Goal: Task Accomplishment & Management: Use online tool/utility

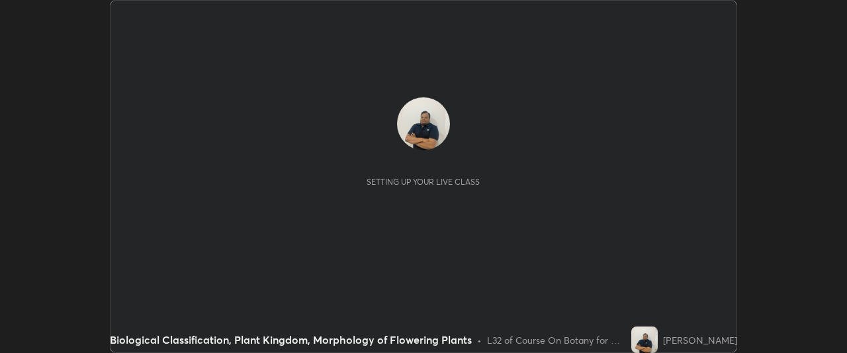
scroll to position [353, 846]
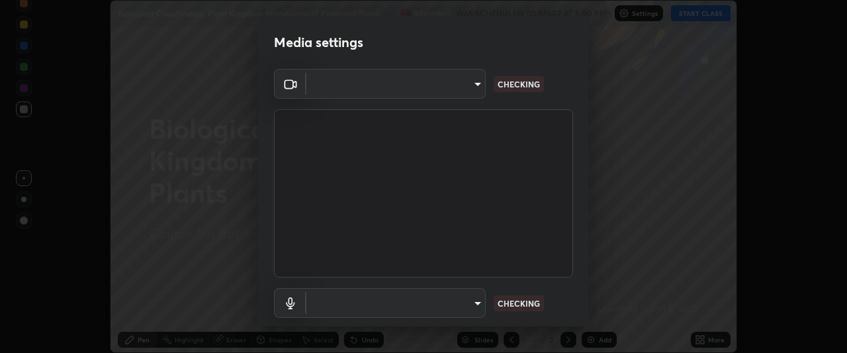
type input "0b0394df5398a873b7d047182dbff5bf8641b4882f7ce2760a0fef017966b62e"
type input "default"
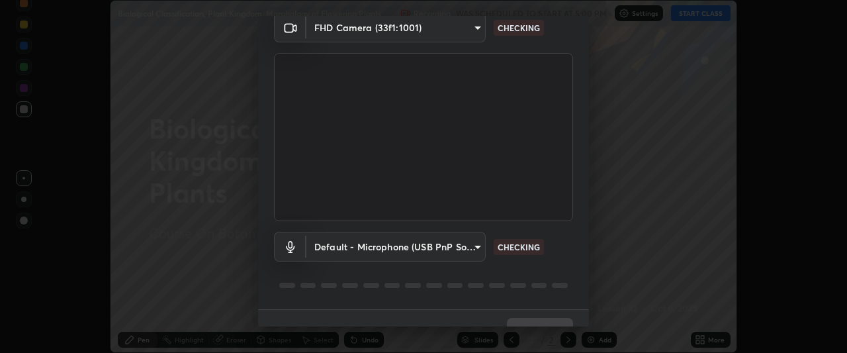
scroll to position [81, 0]
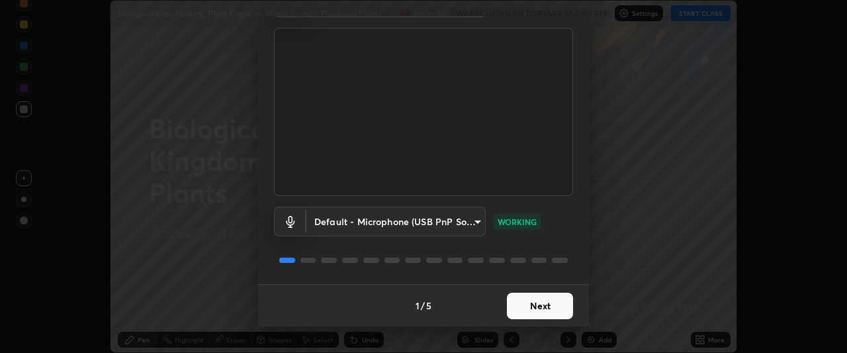
click at [512, 304] on button "Next" at bounding box center [540, 305] width 66 height 26
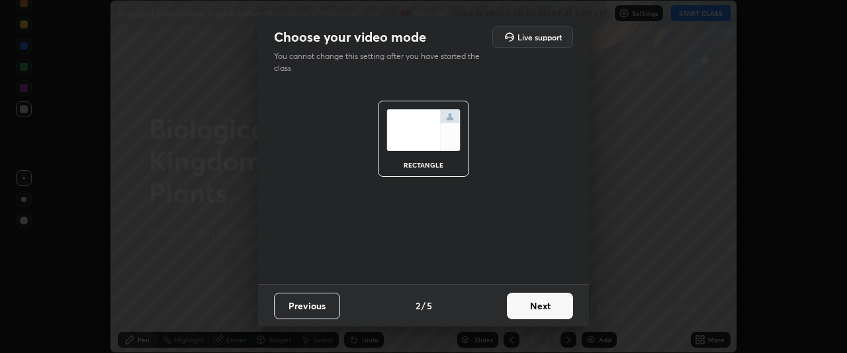
scroll to position [0, 0]
click at [512, 304] on button "Next" at bounding box center [540, 305] width 66 height 26
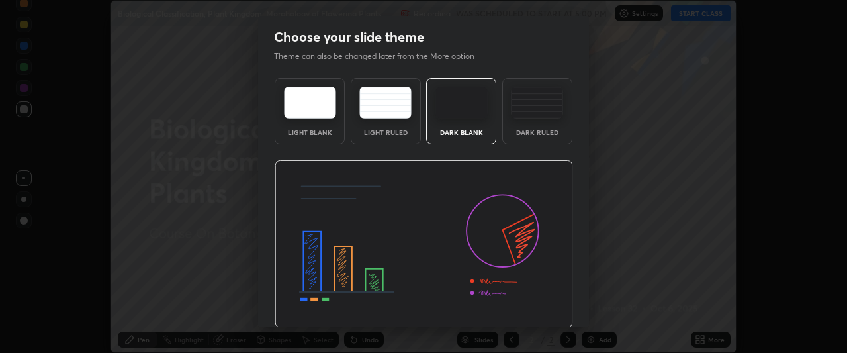
click at [517, 303] on img at bounding box center [424, 244] width 298 height 168
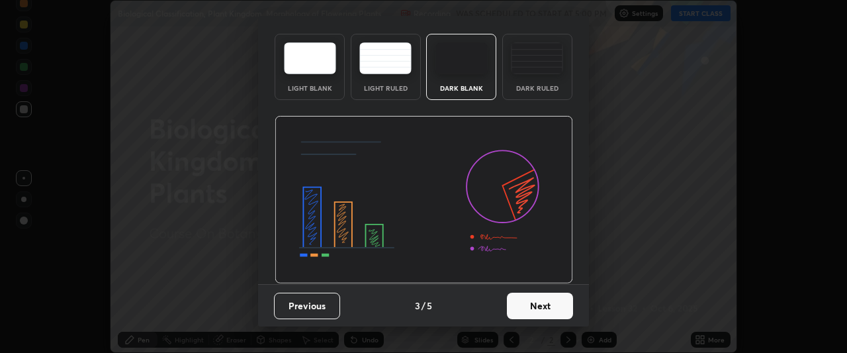
click at [525, 305] on button "Next" at bounding box center [540, 305] width 66 height 26
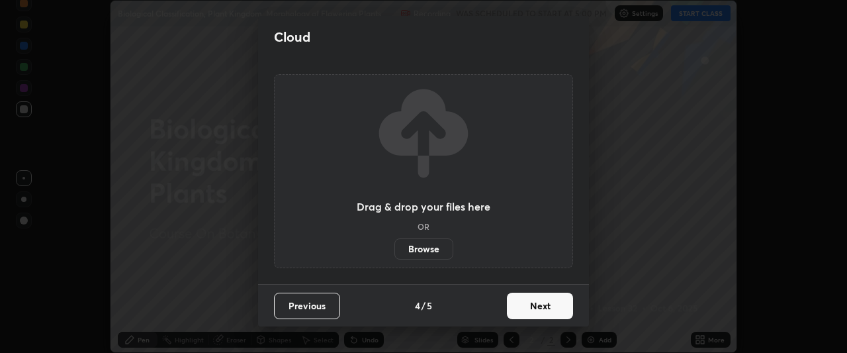
click at [525, 305] on button "Next" at bounding box center [540, 305] width 66 height 26
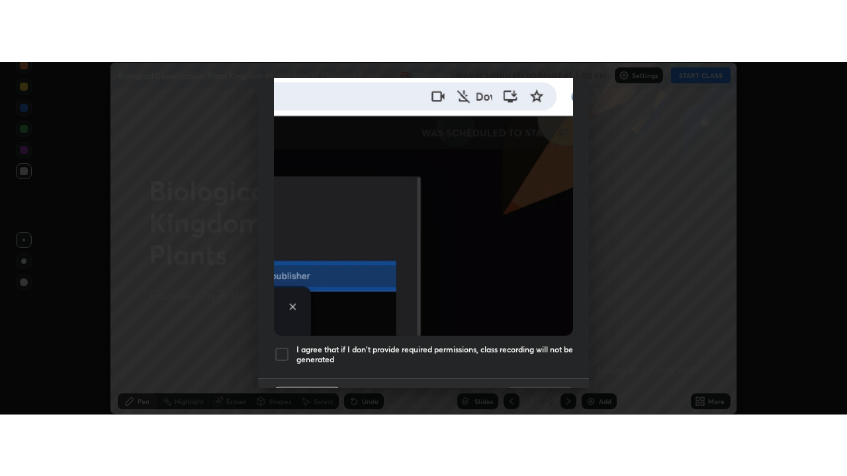
scroll to position [351, 0]
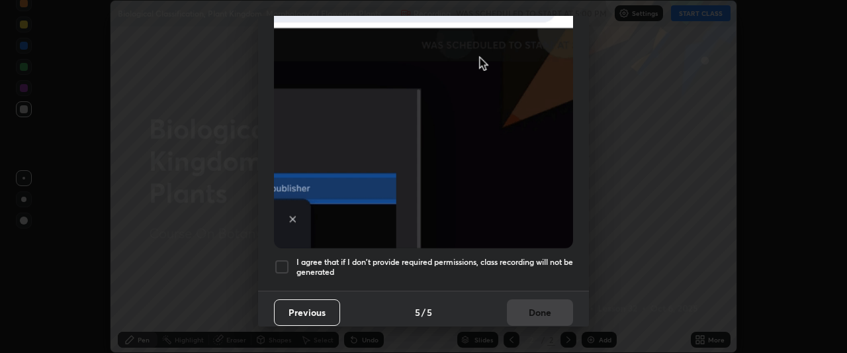
click at [281, 260] on div at bounding box center [282, 267] width 16 height 16
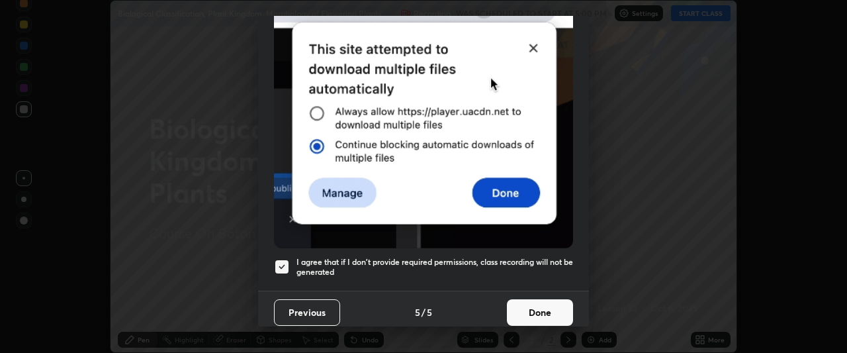
click at [518, 304] on button "Done" at bounding box center [540, 312] width 66 height 26
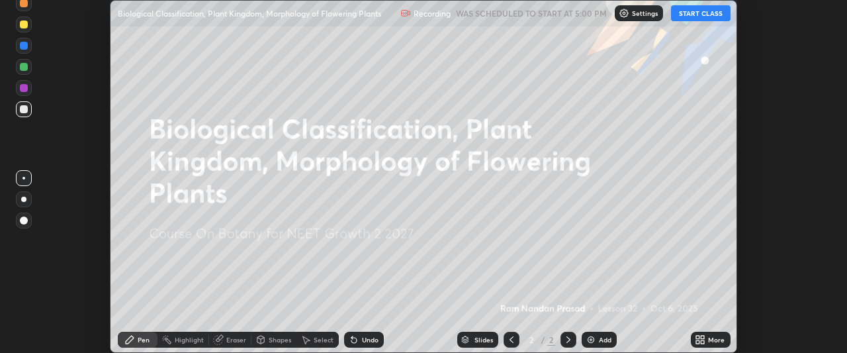
click at [692, 17] on button "START CLASS" at bounding box center [701, 13] width 60 height 16
click at [709, 336] on div "More" at bounding box center [716, 339] width 17 height 7
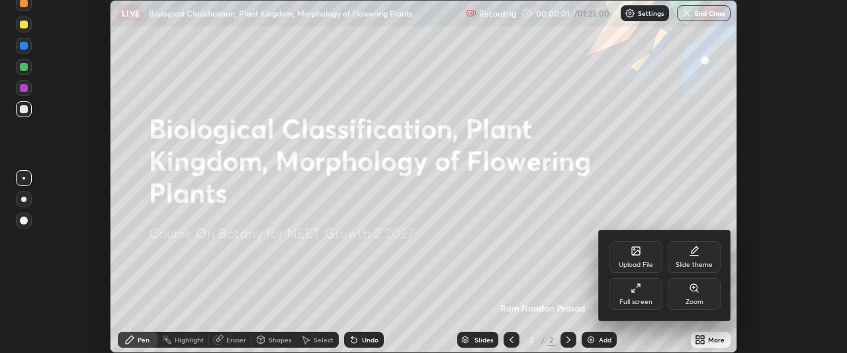
click at [637, 298] on div "Full screen" at bounding box center [635, 301] width 33 height 7
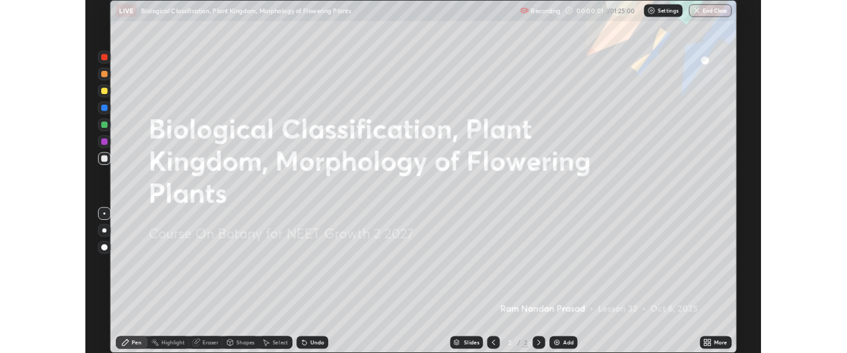
scroll to position [476, 847]
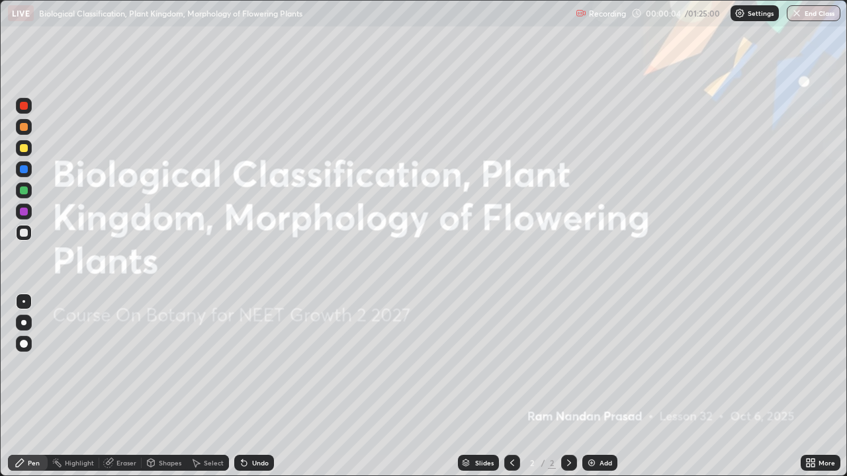
click at [818, 352] on div "More" at bounding box center [826, 463] width 17 height 7
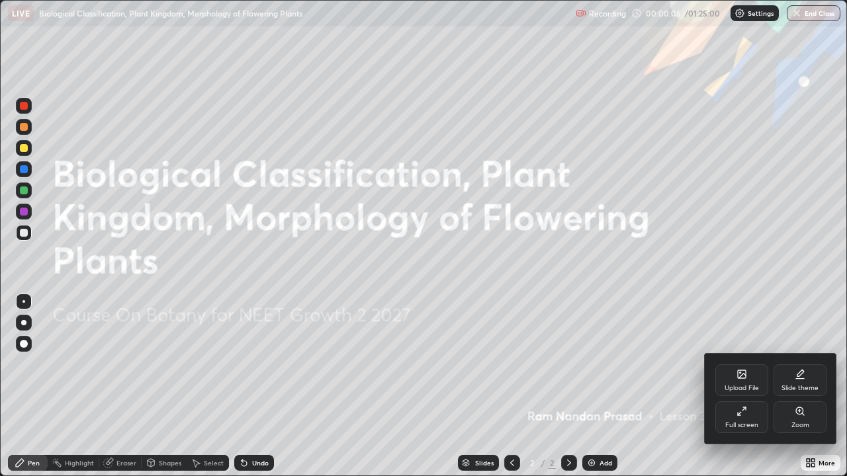
click at [738, 352] on icon at bounding box center [739, 414] width 3 height 3
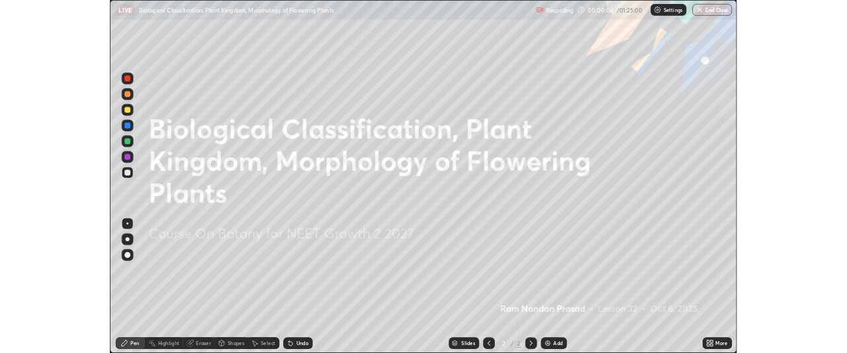
scroll to position [65812, 65317]
